Goal: Complete application form

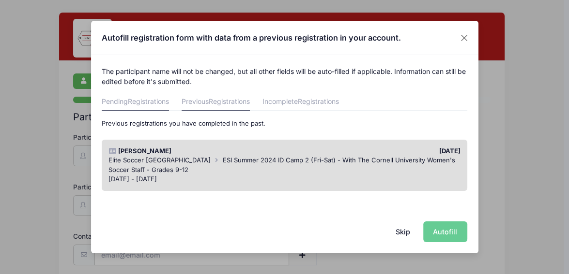
click at [169, 105] on span "Registrations" at bounding box center [148, 101] width 41 height 8
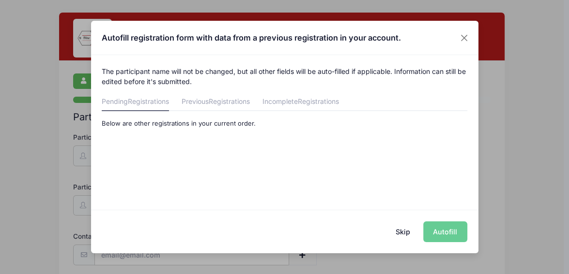
click at [391, 239] on button "Skip" at bounding box center [402, 232] width 34 height 21
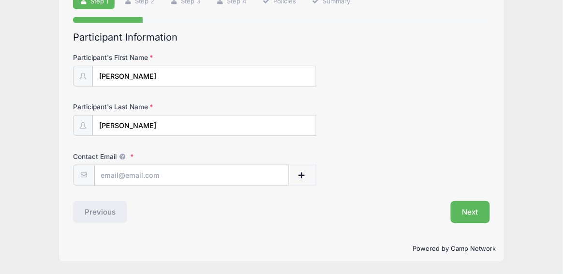
scroll to position [120, 0]
click at [156, 165] on input "Contact Email" at bounding box center [192, 175] width 194 height 21
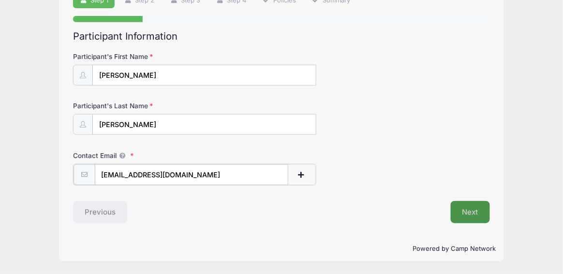
type input "[EMAIL_ADDRESS][DOMAIN_NAME]"
click at [479, 206] on button "Next" at bounding box center [470, 212] width 39 height 22
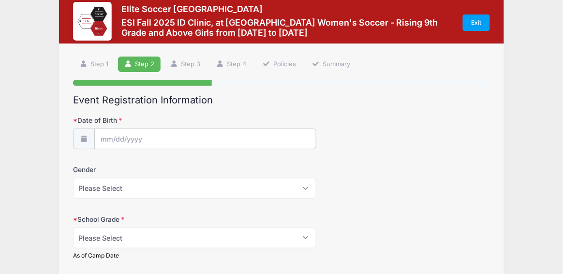
scroll to position [32, 0]
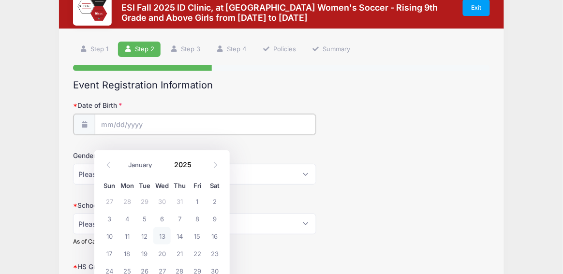
click at [154, 133] on input "Date of Birth" at bounding box center [205, 124] width 221 height 21
click at [105, 163] on span at bounding box center [109, 165] width 16 height 16
click at [108, 163] on icon at bounding box center [108, 165] width 6 height 6
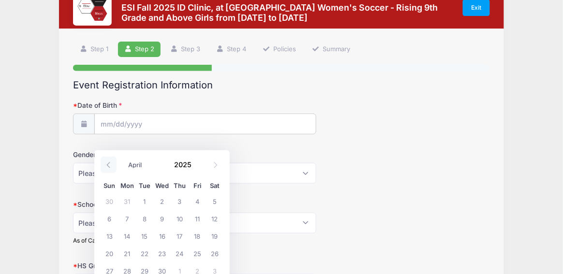
click at [108, 163] on icon at bounding box center [108, 165] width 6 height 6
select select "0"
click at [179, 200] on span "2" at bounding box center [179, 201] width 17 height 17
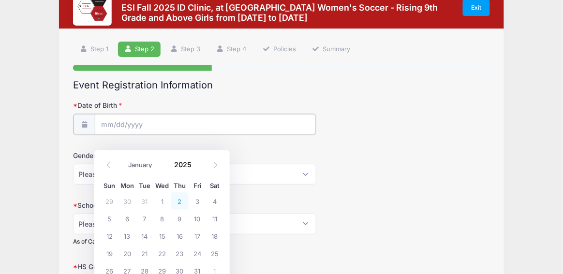
type input "[DATE]"
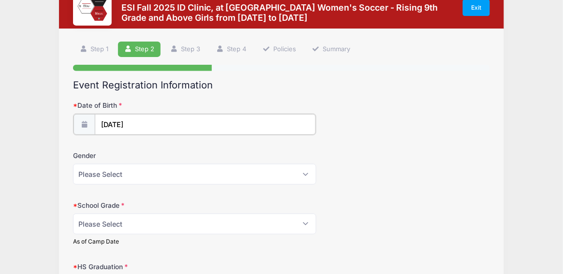
click at [162, 135] on input "[DATE]" at bounding box center [205, 124] width 221 height 21
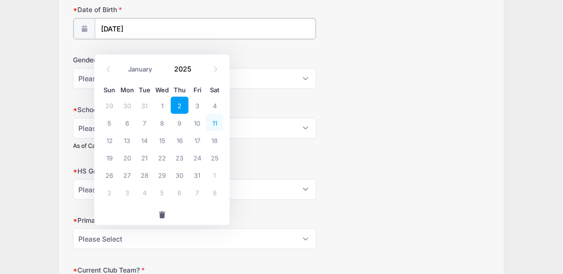
scroll to position [129, 0]
click at [140, 38] on input "[DATE]" at bounding box center [205, 27] width 221 height 21
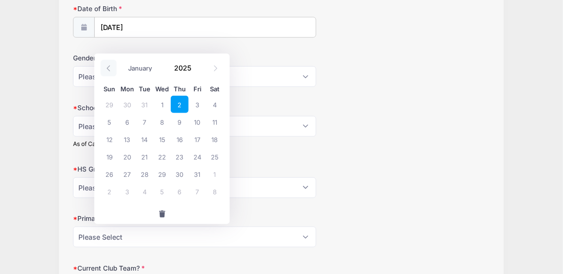
click at [108, 67] on icon at bounding box center [108, 68] width 3 height 6
type input "2024"
click at [108, 67] on icon at bounding box center [108, 68] width 3 height 6
click at [108, 67] on icon at bounding box center [108, 68] width 6 height 6
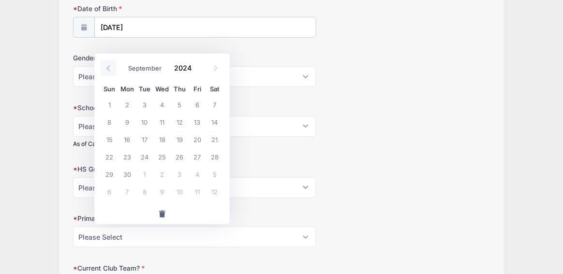
click at [108, 67] on icon at bounding box center [108, 68] width 6 height 6
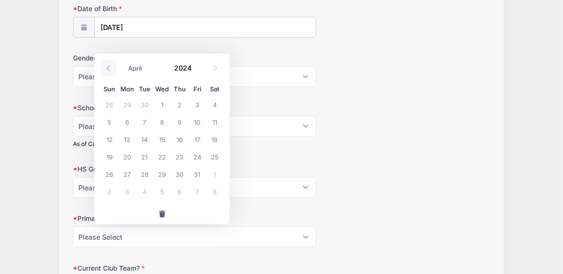
click at [108, 67] on icon at bounding box center [108, 68] width 6 height 6
select select "0"
click at [108, 67] on icon at bounding box center [108, 68] width 6 height 6
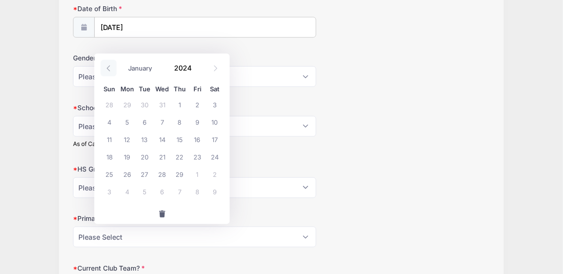
type input "2023"
click at [108, 67] on icon at bounding box center [108, 68] width 6 height 6
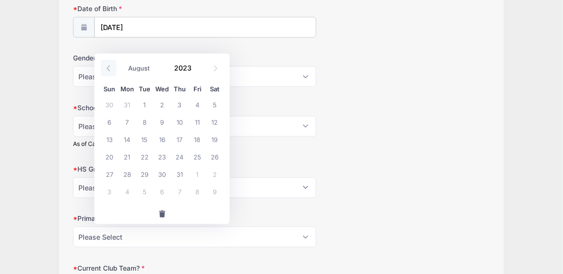
click at [108, 67] on icon at bounding box center [108, 68] width 6 height 6
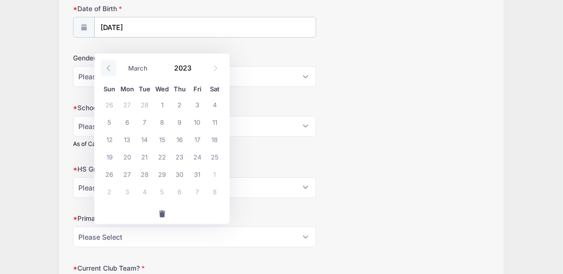
click at [108, 67] on icon at bounding box center [108, 68] width 6 height 6
select select "0"
click at [108, 67] on icon at bounding box center [108, 68] width 6 height 6
type input "2022"
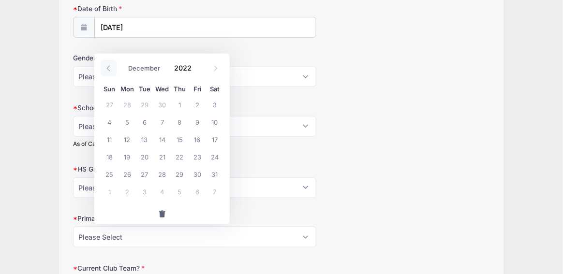
click at [108, 67] on icon at bounding box center [108, 68] width 6 height 6
drag, startPoint x: 108, startPoint y: 67, endPoint x: 153, endPoint y: 44, distance: 50.4
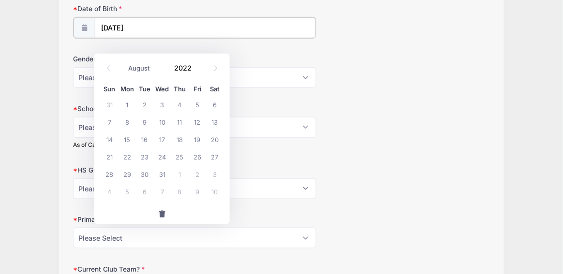
click at [153, 38] on input "[DATE]" at bounding box center [205, 27] width 221 height 21
click at [150, 38] on input "[DATE]" at bounding box center [205, 27] width 221 height 21
click at [105, 66] on span at bounding box center [109, 68] width 16 height 16
click at [110, 67] on icon at bounding box center [108, 68] width 6 height 6
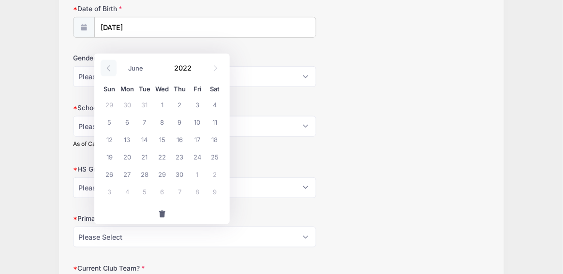
click at [110, 67] on icon at bounding box center [108, 68] width 6 height 6
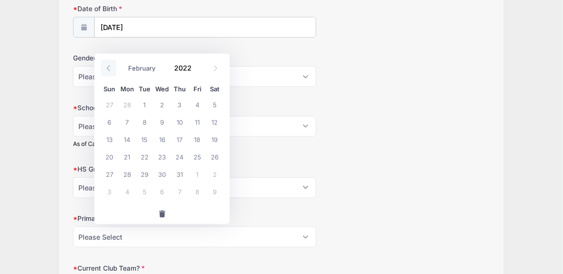
select select "0"
click at [113, 118] on span "2" at bounding box center [109, 121] width 17 height 17
type input "[DATE]"
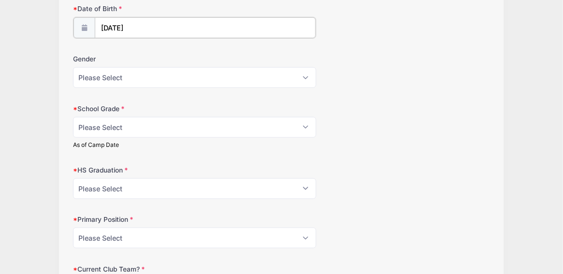
click at [161, 38] on input "[DATE]" at bounding box center [205, 27] width 221 height 21
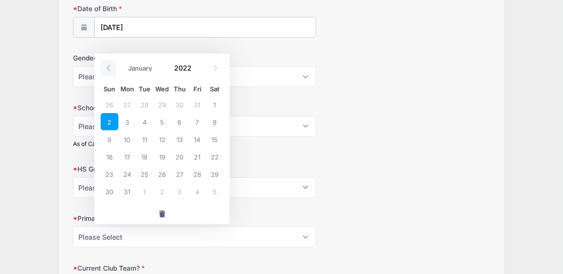
click at [109, 70] on icon at bounding box center [108, 68] width 6 height 6
type input "2021"
click at [109, 70] on icon at bounding box center [108, 68] width 6 height 6
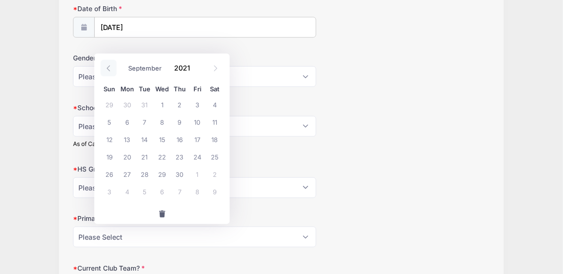
click at [109, 70] on icon at bounding box center [108, 68] width 6 height 6
select select "6"
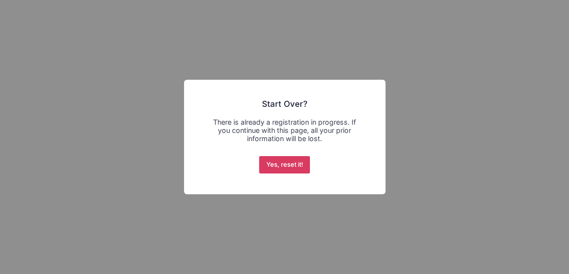
click at [292, 174] on button "Yes, reset it!" at bounding box center [284, 164] width 51 height 17
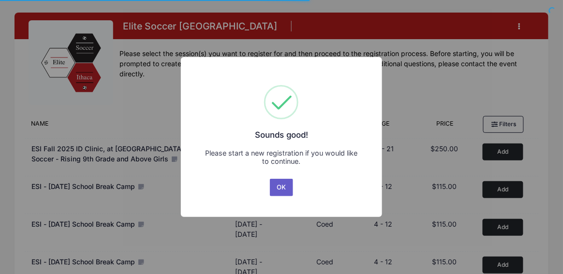
click at [278, 194] on button "OK" at bounding box center [281, 187] width 23 height 17
